Goal: Transaction & Acquisition: Book appointment/travel/reservation

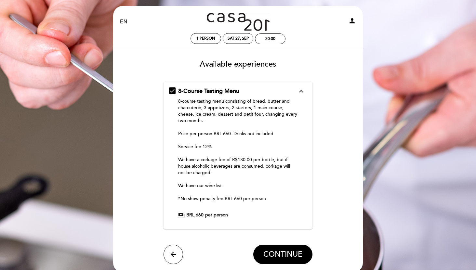
scroll to position [1, 0]
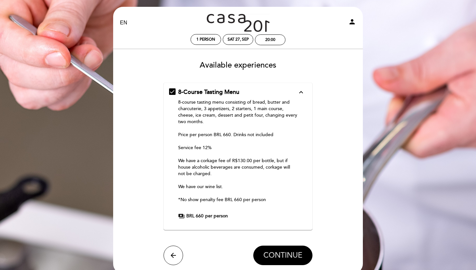
click at [282, 256] on span "CONTINUE" at bounding box center [282, 255] width 39 height 9
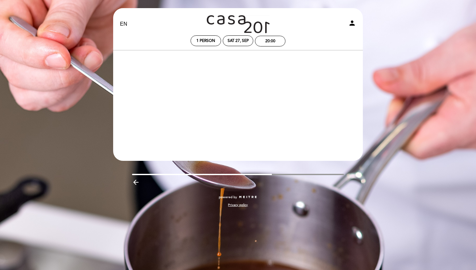
scroll to position [0, 0]
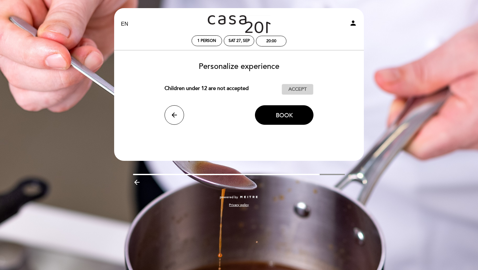
click at [297, 91] on span "Accept" at bounding box center [297, 89] width 18 height 7
click at [287, 113] on span "Book" at bounding box center [284, 115] width 17 height 7
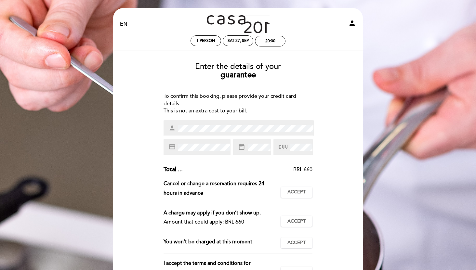
click at [289, 148] on span at bounding box center [300, 147] width 24 height 8
click at [285, 150] on icon at bounding box center [283, 147] width 9 height 11
click at [334, 205] on div "Enter the details of your guarantee To confirm this booking, please provide you…" at bounding box center [238, 184] width 241 height 255
click at [296, 193] on span "Accept" at bounding box center [296, 192] width 18 height 7
click at [292, 222] on span "Accept" at bounding box center [296, 221] width 18 height 7
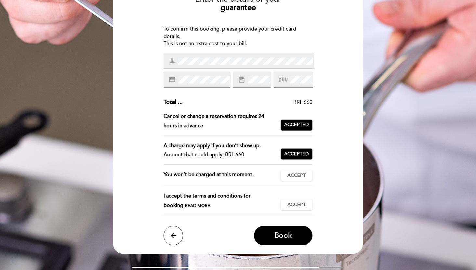
scroll to position [71, 0]
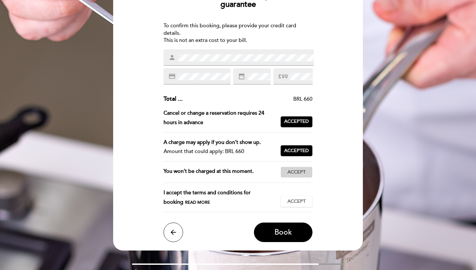
click at [296, 170] on span "Accept" at bounding box center [296, 172] width 18 height 7
click at [305, 201] on span "Accept" at bounding box center [296, 201] width 18 height 7
click at [277, 231] on span "Book" at bounding box center [283, 232] width 18 height 9
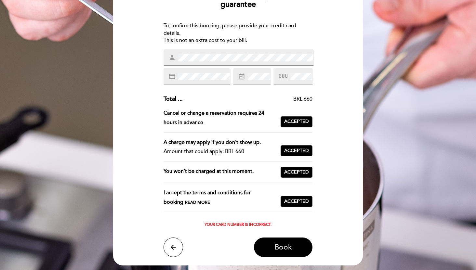
click at [273, 248] on button "Book" at bounding box center [283, 248] width 59 height 20
click at [268, 245] on button "Book" at bounding box center [283, 248] width 59 height 20
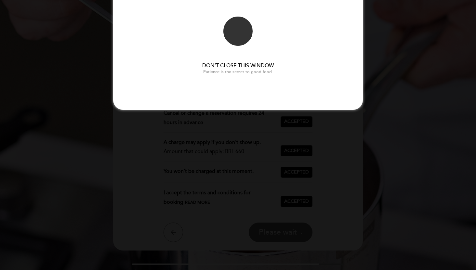
scroll to position [0, 0]
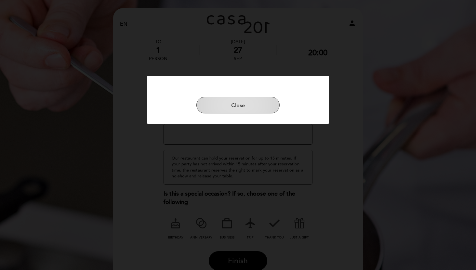
click at [251, 105] on button "Close" at bounding box center [237, 105] width 83 height 17
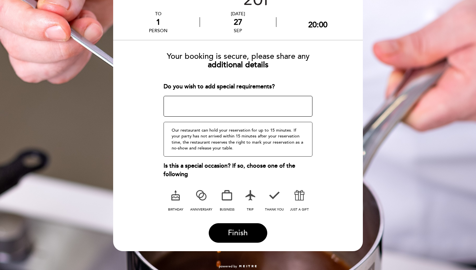
scroll to position [41, 0]
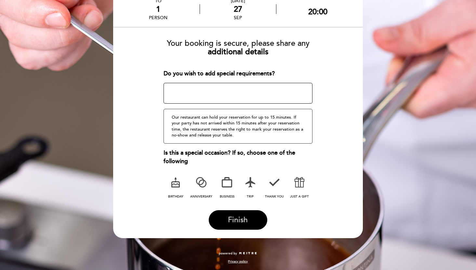
click at [236, 217] on span "Finish" at bounding box center [238, 220] width 20 height 9
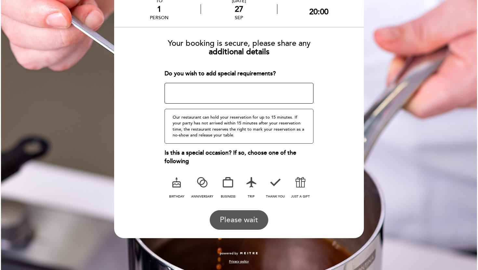
scroll to position [0, 0]
